Goal: Find specific page/section: Find specific page/section

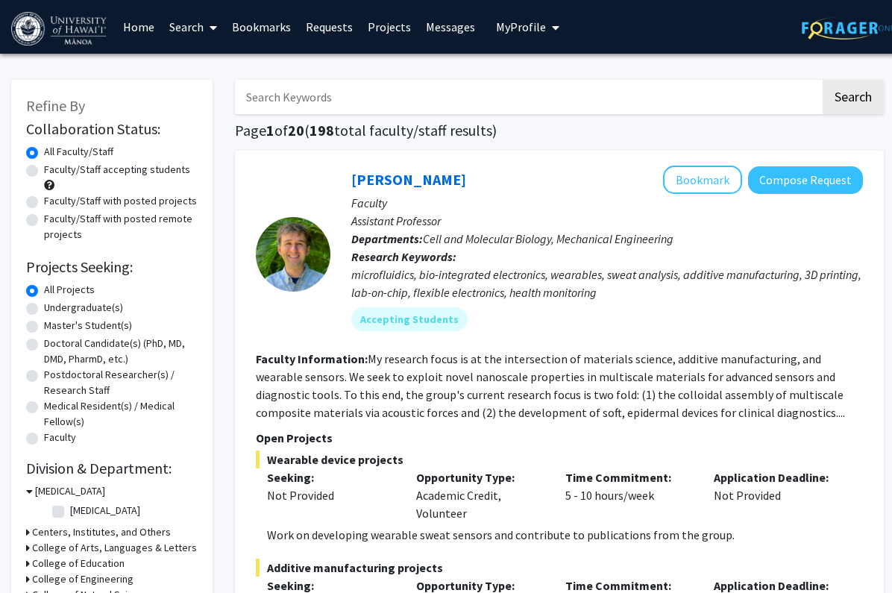
click at [519, 98] on input "Search Keywords" at bounding box center [527, 97] width 585 height 34
type input "[DEMOGRAPHIC_DATA]"
click at [822, 80] on button "Search" at bounding box center [852, 97] width 61 height 34
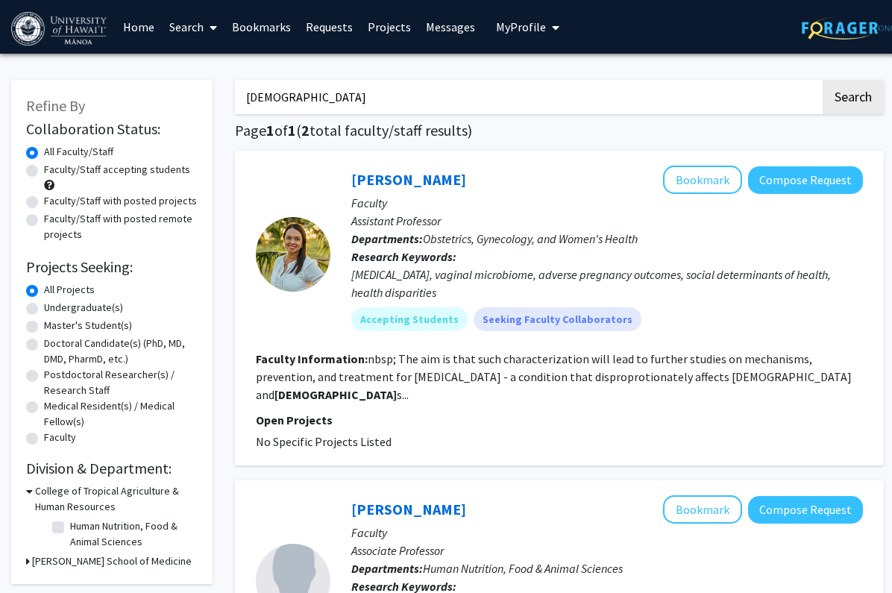
click at [431, 95] on input "[DEMOGRAPHIC_DATA]" at bounding box center [527, 97] width 585 height 34
click at [822, 80] on button "Search" at bounding box center [852, 97] width 61 height 34
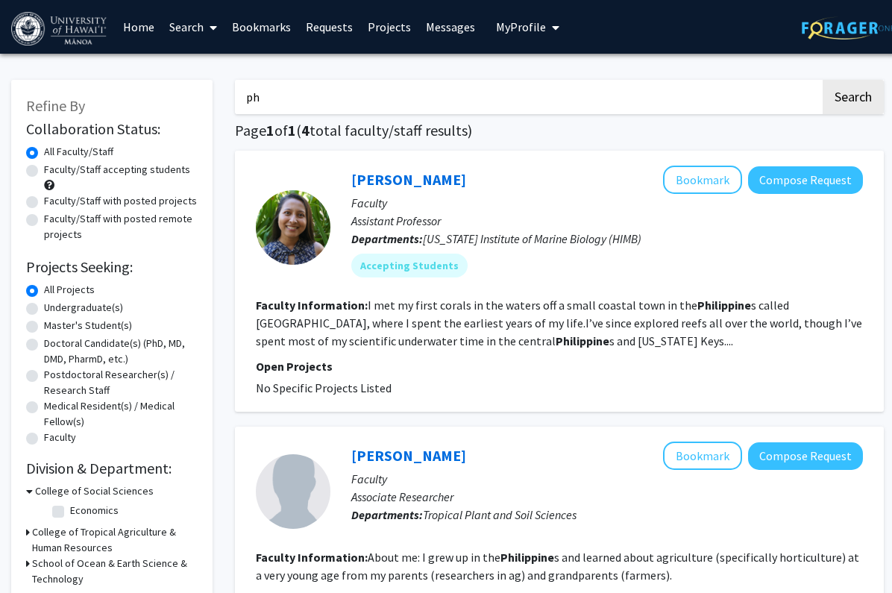
type input "p"
type input "colonial mentality"
click at [822, 80] on button "Search" at bounding box center [852, 97] width 61 height 34
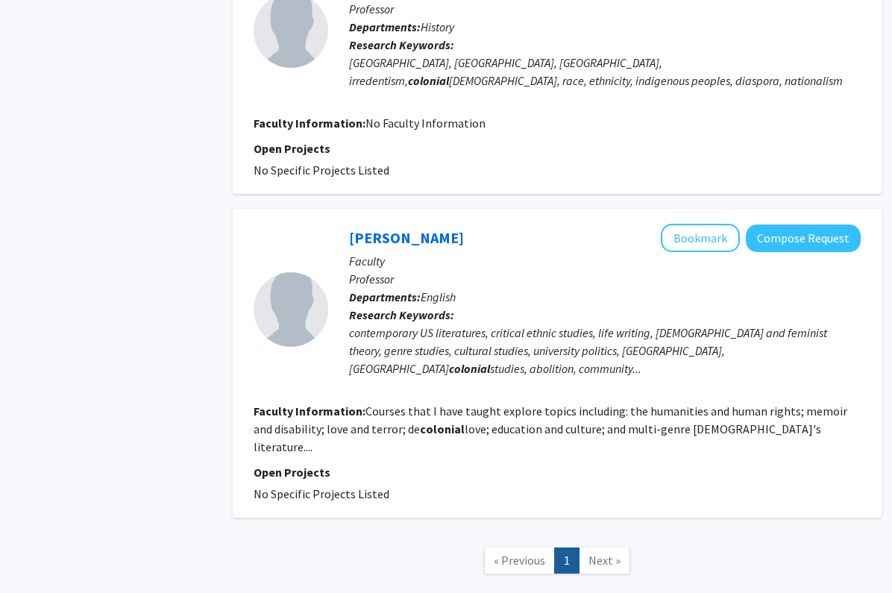
scroll to position [0, 2]
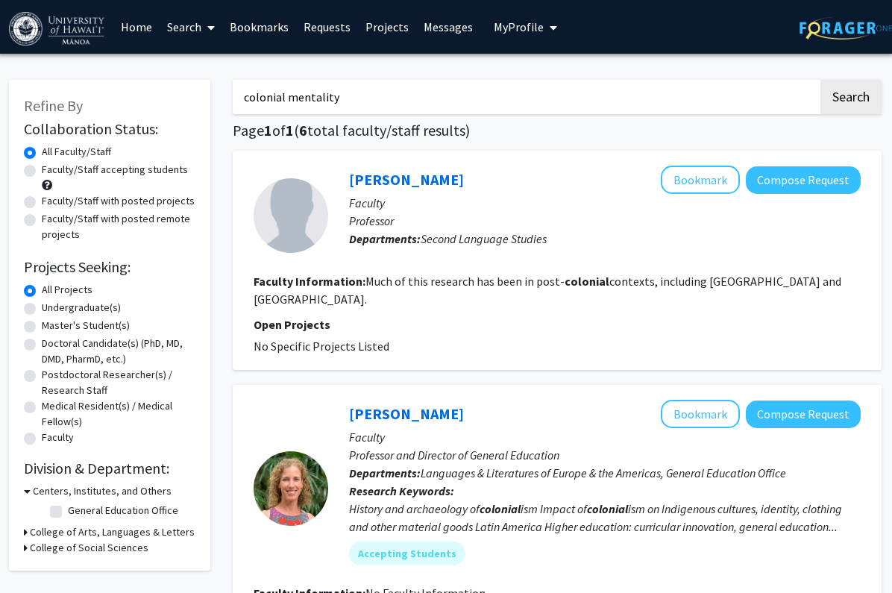
click at [382, 104] on input "colonial mentality" at bounding box center [525, 97] width 585 height 34
type input "rod"
click at [820, 80] on button "Search" at bounding box center [850, 97] width 61 height 34
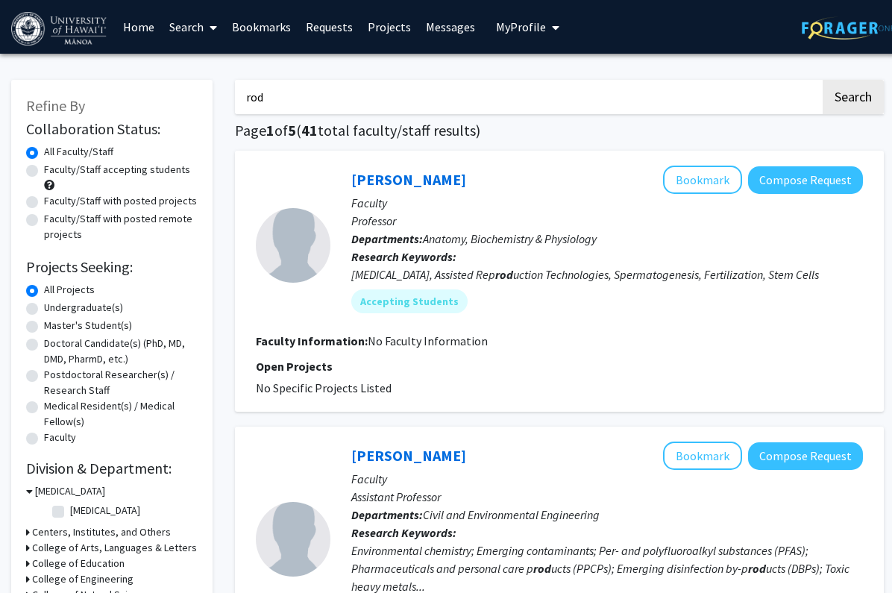
click at [401, 81] on input "rod" at bounding box center [527, 97] width 585 height 34
type input "[PERSON_NAME]"
click at [822, 80] on button "Search" at bounding box center [852, 97] width 61 height 34
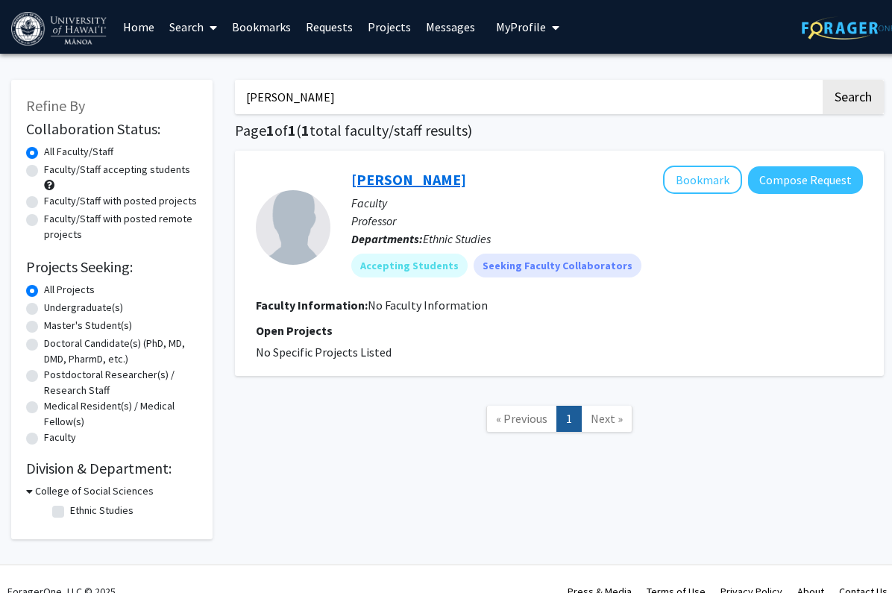
click at [406, 177] on link "[PERSON_NAME]" at bounding box center [408, 179] width 115 height 19
click at [357, 95] on input "[PERSON_NAME]" at bounding box center [527, 97] width 585 height 34
type input "[PERSON_NAME]"
click at [822, 80] on button "Search" at bounding box center [852, 97] width 61 height 34
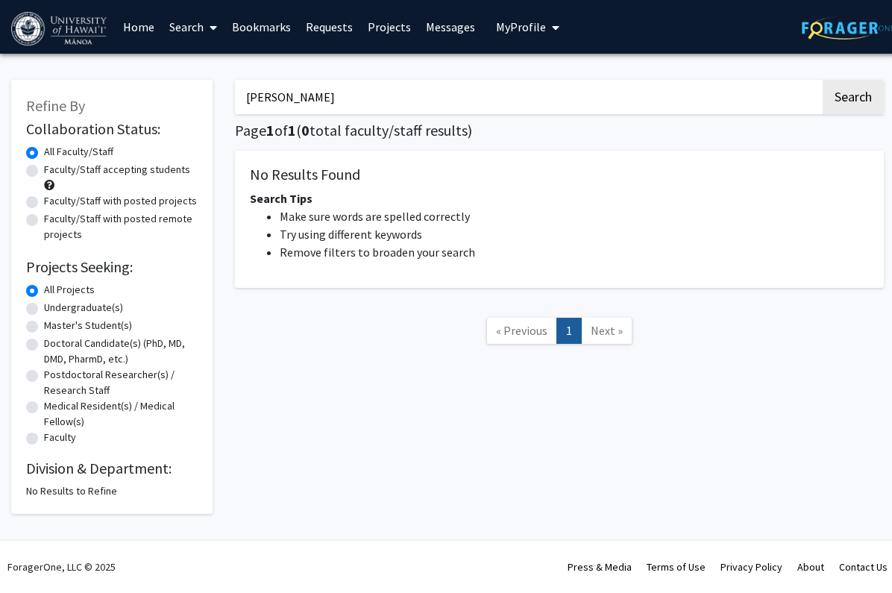
click at [352, 93] on input "[PERSON_NAME]" at bounding box center [527, 97] width 585 height 34
type input "[PERSON_NAME]"
click at [822, 80] on button "Search" at bounding box center [852, 97] width 61 height 34
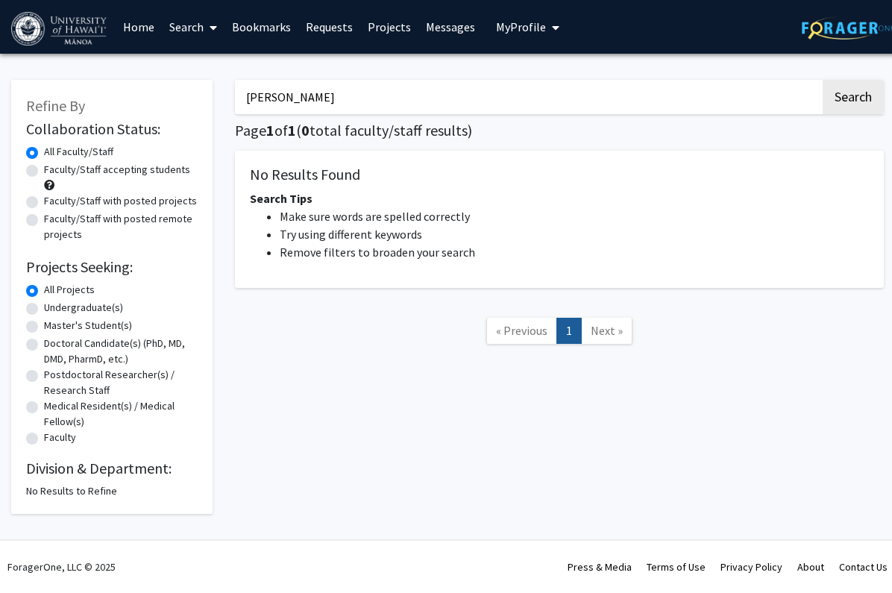
click at [342, 94] on input "[PERSON_NAME]" at bounding box center [527, 97] width 585 height 34
type input "j"
